Goal: Transaction & Acquisition: Purchase product/service

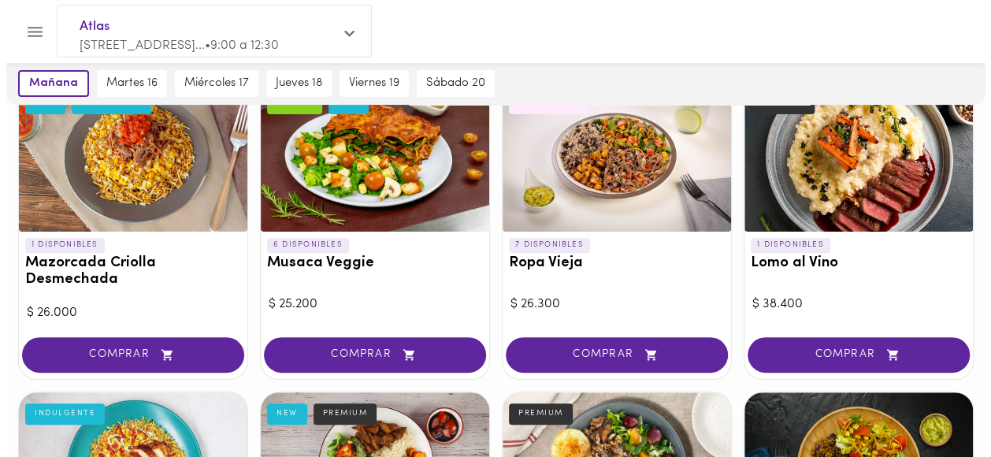
scroll to position [158, 0]
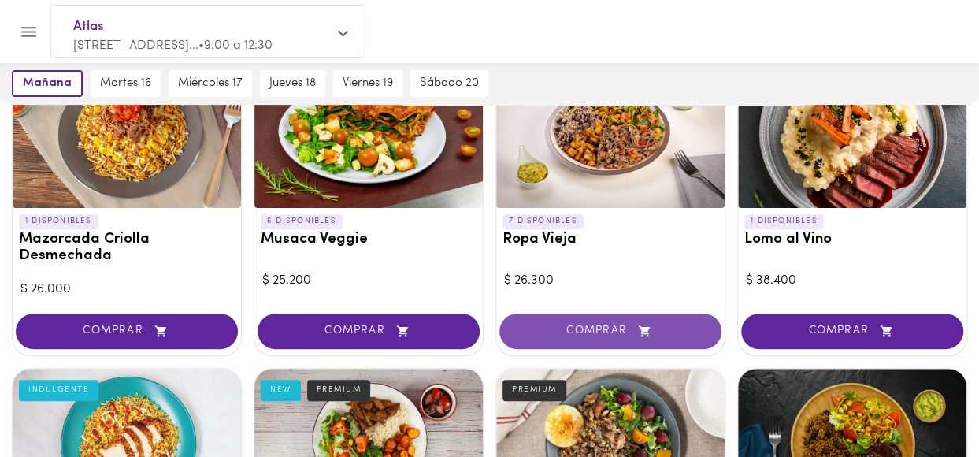
click at [583, 341] on button "COMPRAR" at bounding box center [610, 330] width 222 height 35
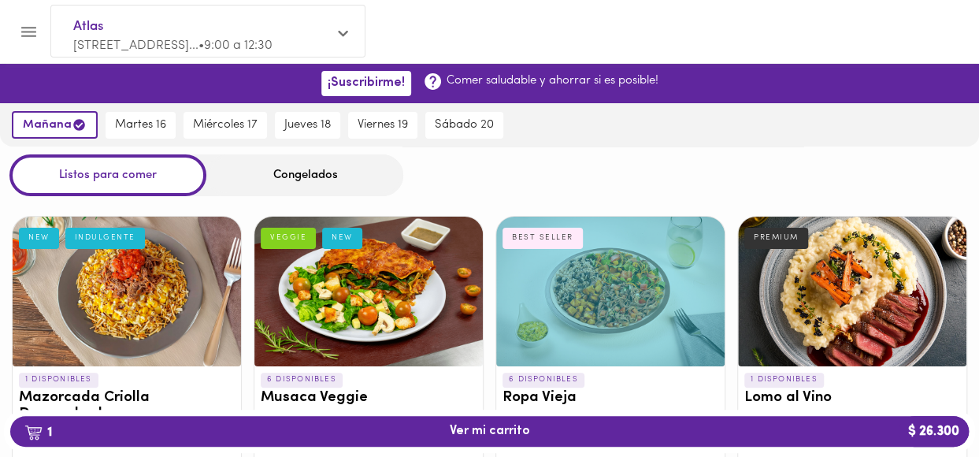
scroll to position [0, 0]
click at [295, 176] on div "Congelados" at bounding box center [304, 175] width 197 height 42
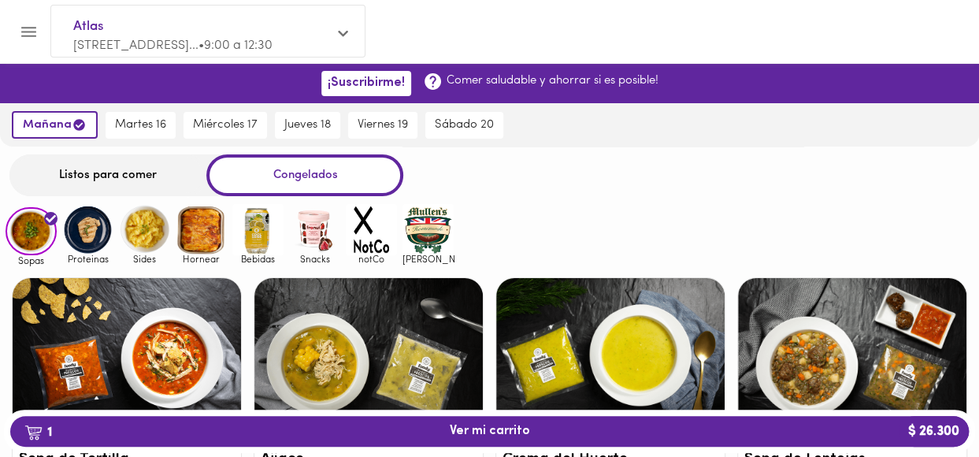
click at [83, 231] on img at bounding box center [87, 229] width 51 height 51
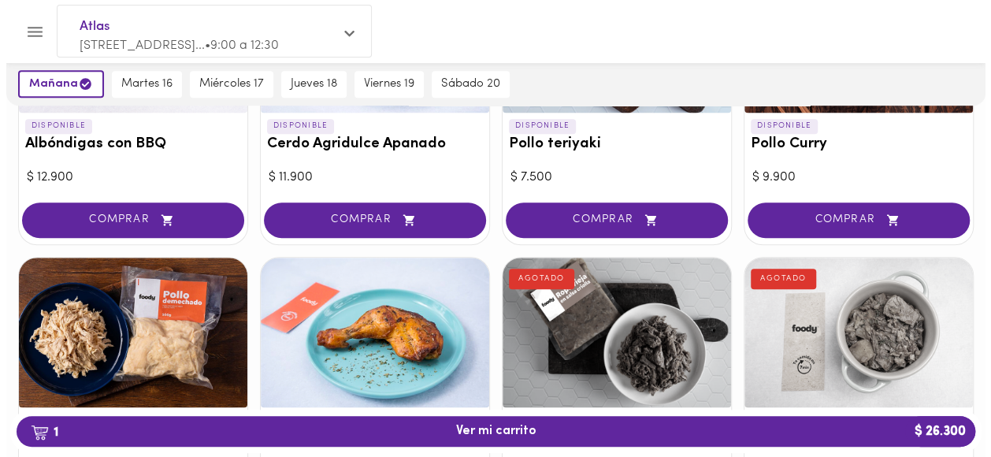
scroll to position [473, 0]
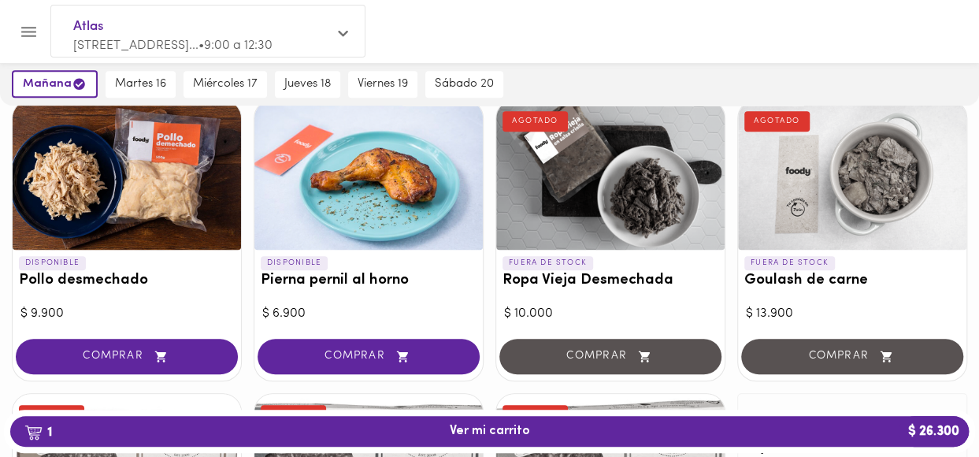
click at [354, 351] on span "COMPRAR" at bounding box center [368, 356] width 183 height 13
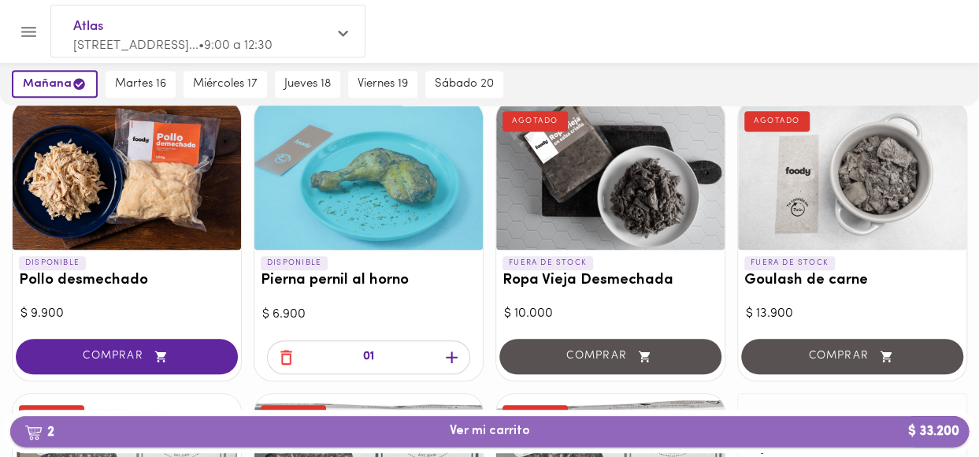
click at [595, 431] on span "2 Ver mi carrito $ 33.200" at bounding box center [489, 431] width 933 height 15
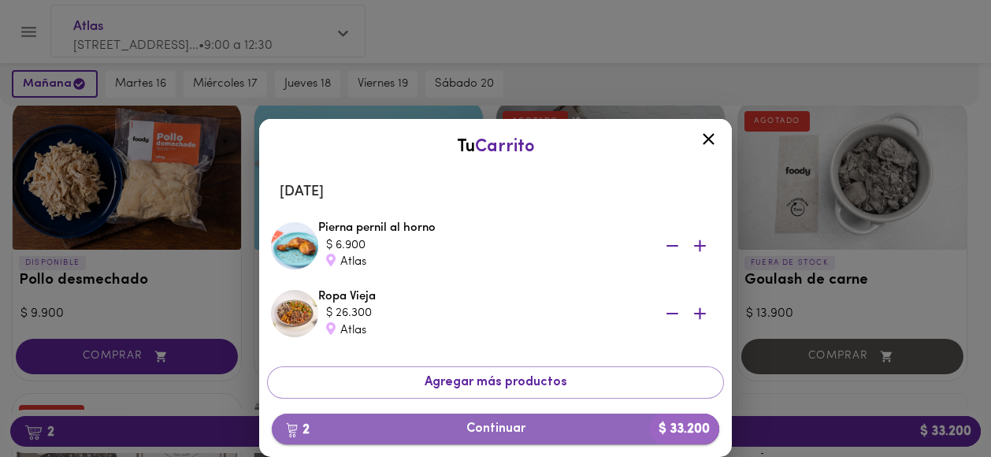
click at [491, 429] on span "2 Continuar $ 33.200" at bounding box center [495, 428] width 422 height 15
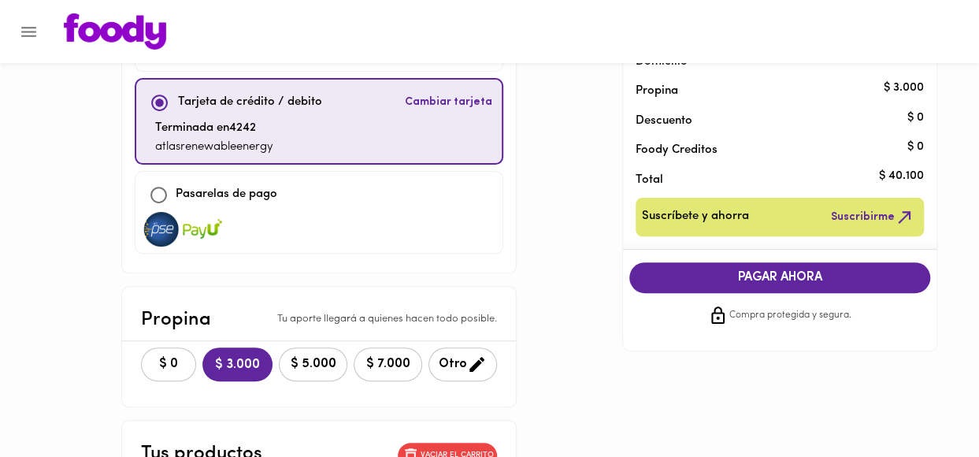
scroll to position [236, 0]
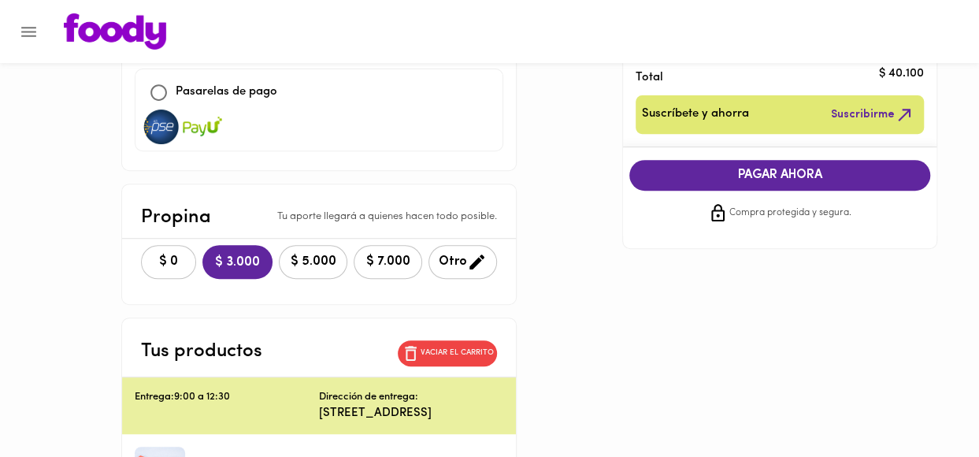
click at [151, 265] on span "$ 0" at bounding box center [168, 261] width 35 height 15
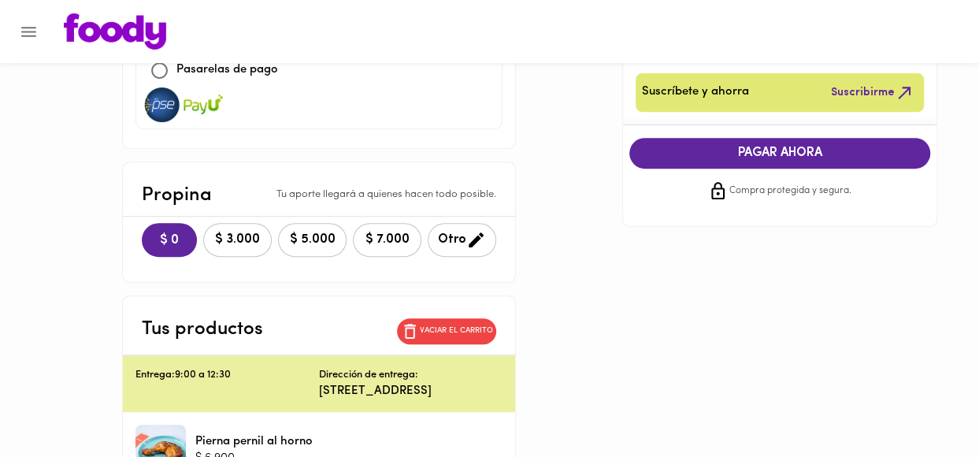
scroll to position [124, 0]
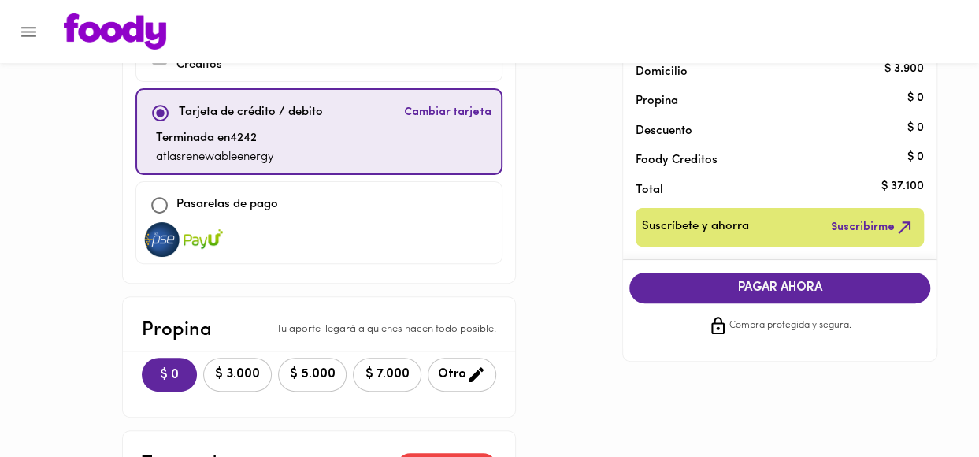
click at [755, 292] on span "PAGAR AHORA" at bounding box center [779, 287] width 269 height 15
